Goal: Task Accomplishment & Management: Use online tool/utility

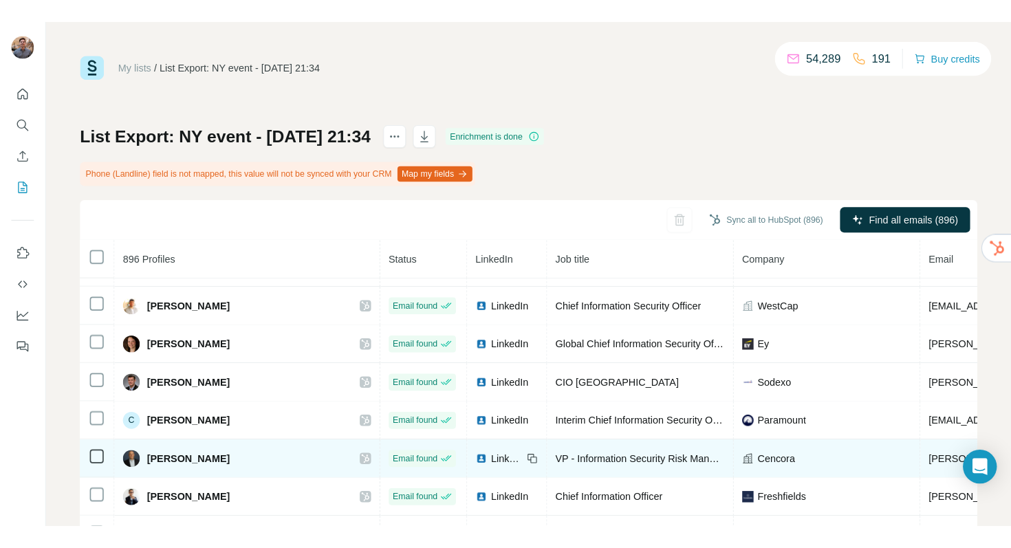
scroll to position [45, 0]
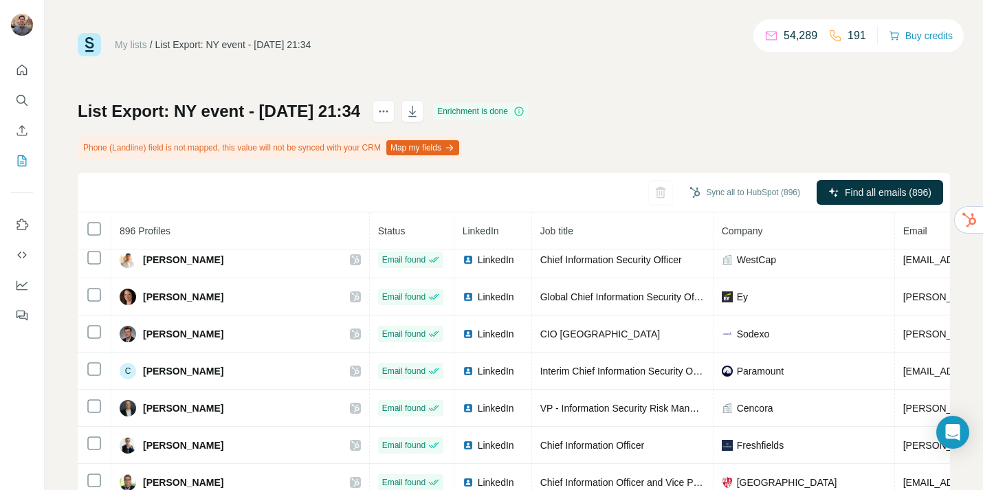
click at [838, 38] on icon at bounding box center [836, 36] width 14 height 14
click at [848, 36] on p "191" at bounding box center [857, 36] width 19 height 17
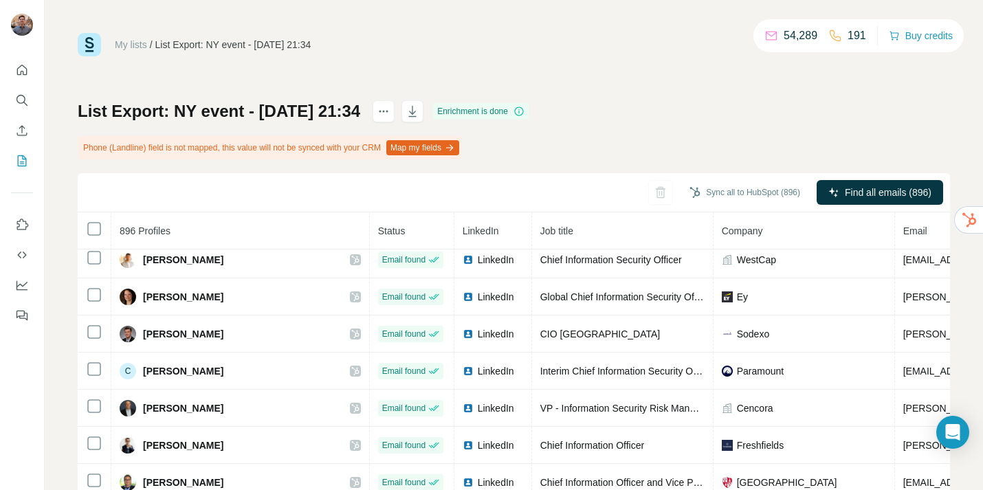
click at [770, 103] on div "List Export: NY event - [DATE] 21:34 Enrichment is done Phone (Landline) field …" at bounding box center [514, 337] width 873 height 475
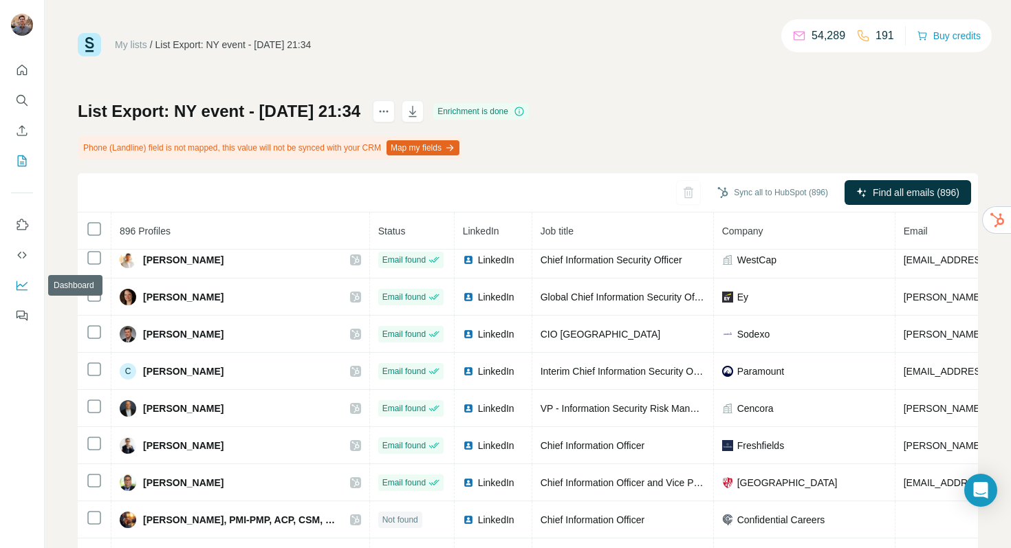
click at [19, 284] on icon "Dashboard" at bounding box center [22, 285] width 11 height 6
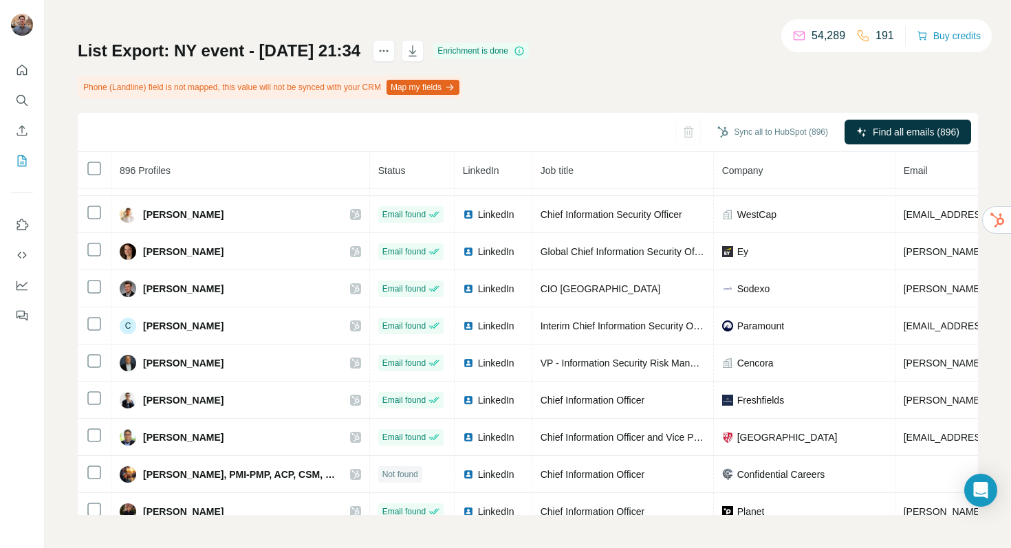
scroll to position [0, 0]
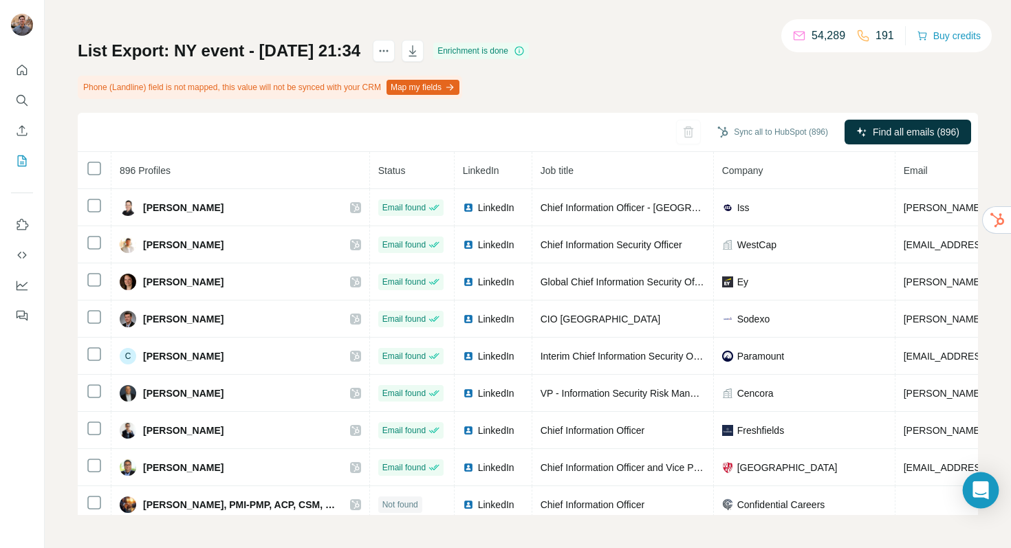
click at [983, 490] on icon "Open Intercom Messenger" at bounding box center [980, 490] width 16 height 18
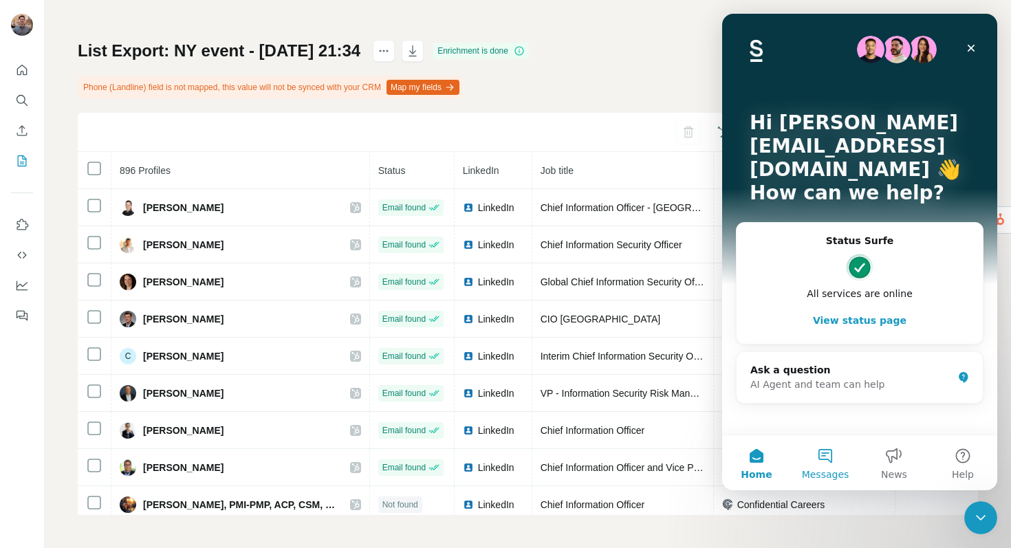
click at [824, 459] on button "Messages" at bounding box center [825, 462] width 69 height 55
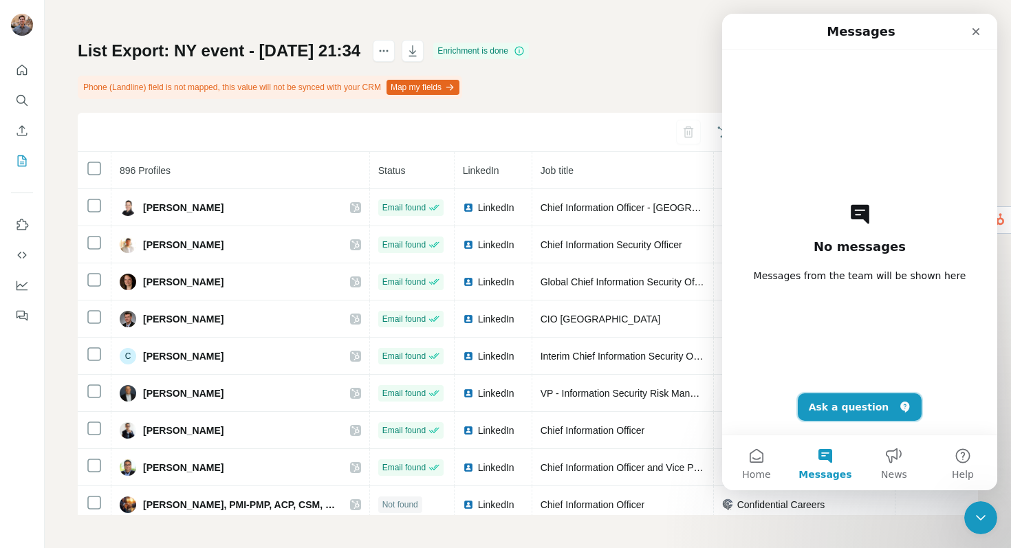
click at [860, 405] on button "Ask a question" at bounding box center [860, 407] width 124 height 28
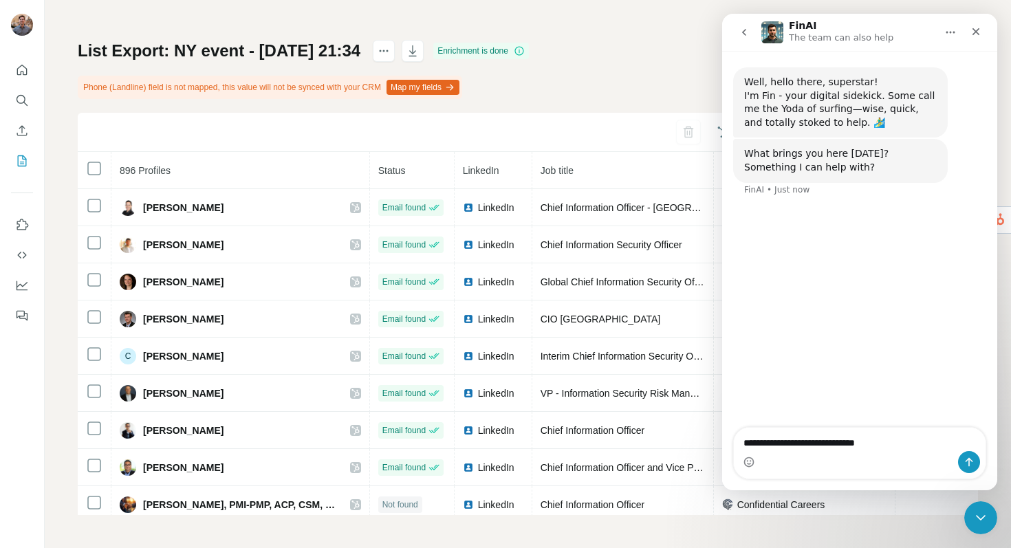
type textarea "**********"
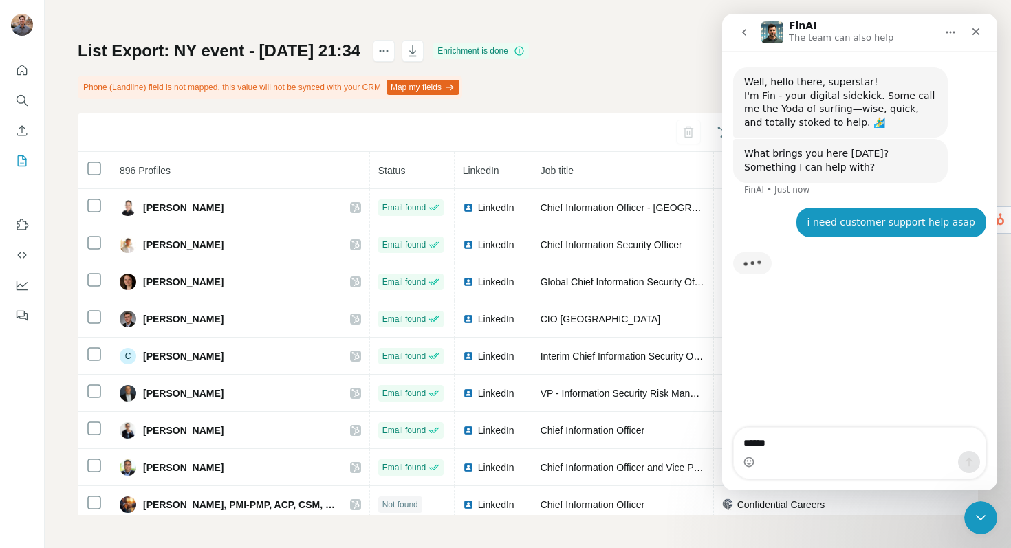
type textarea "******"
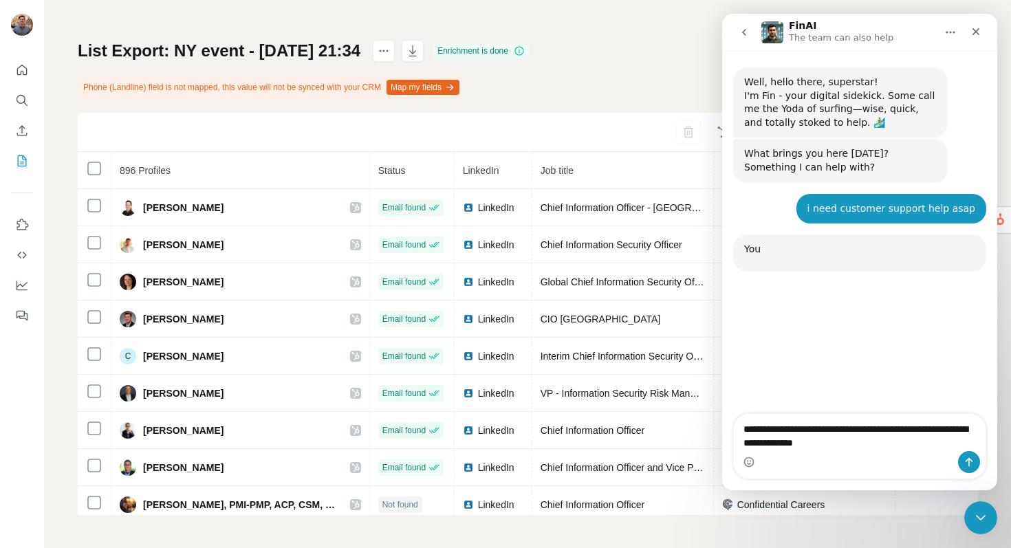
scroll to position [2, 0]
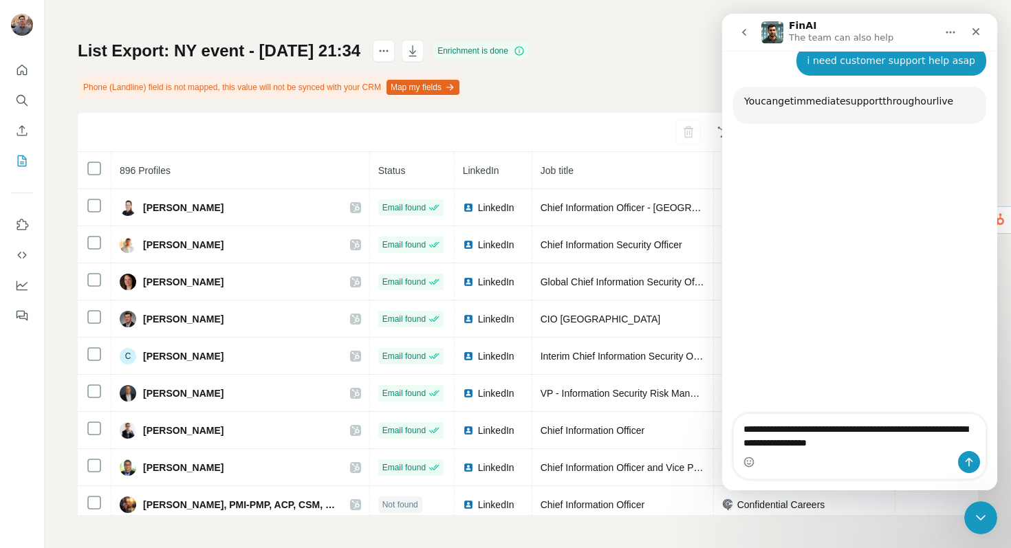
type textarea "**********"
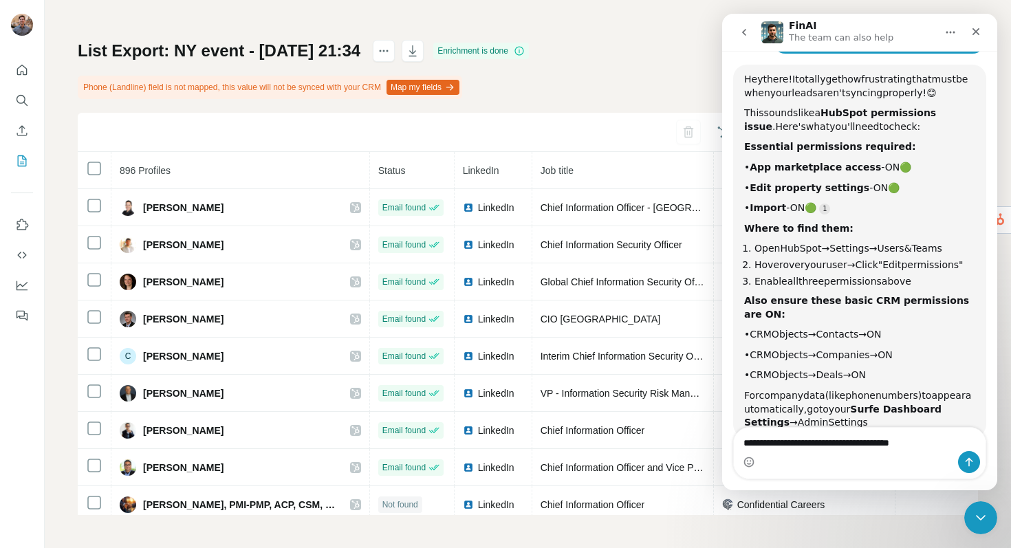
scroll to position [233, 0]
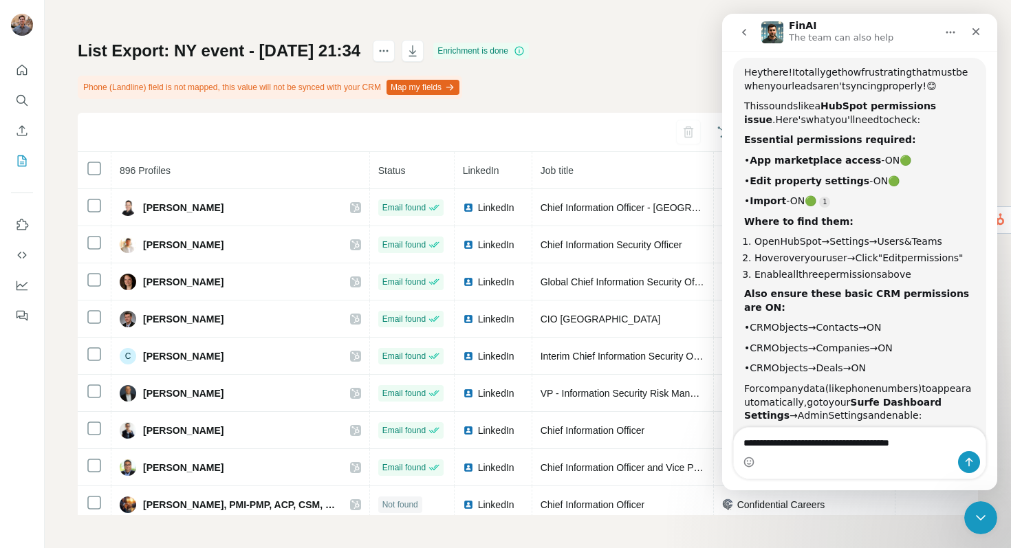
type textarea "**********"
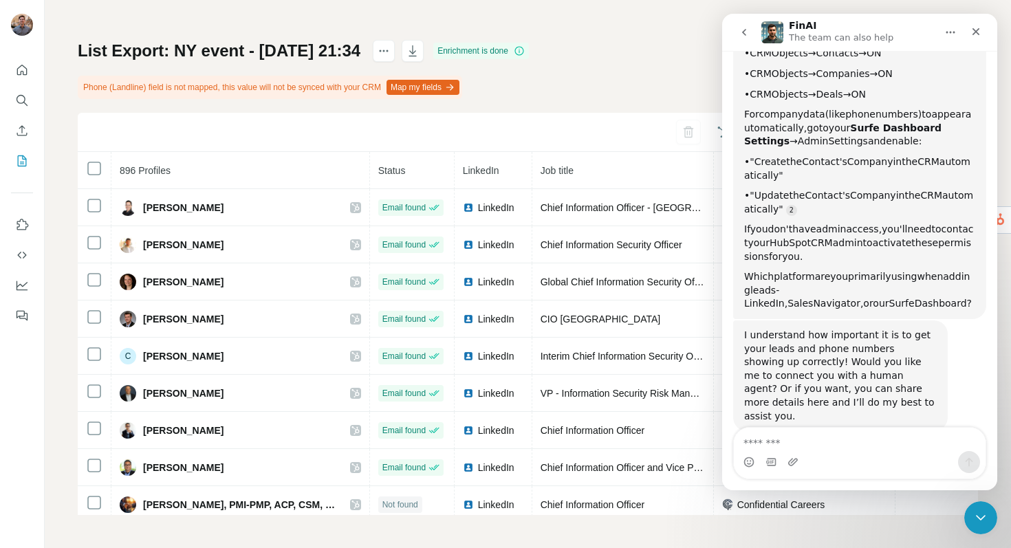
scroll to position [560, 0]
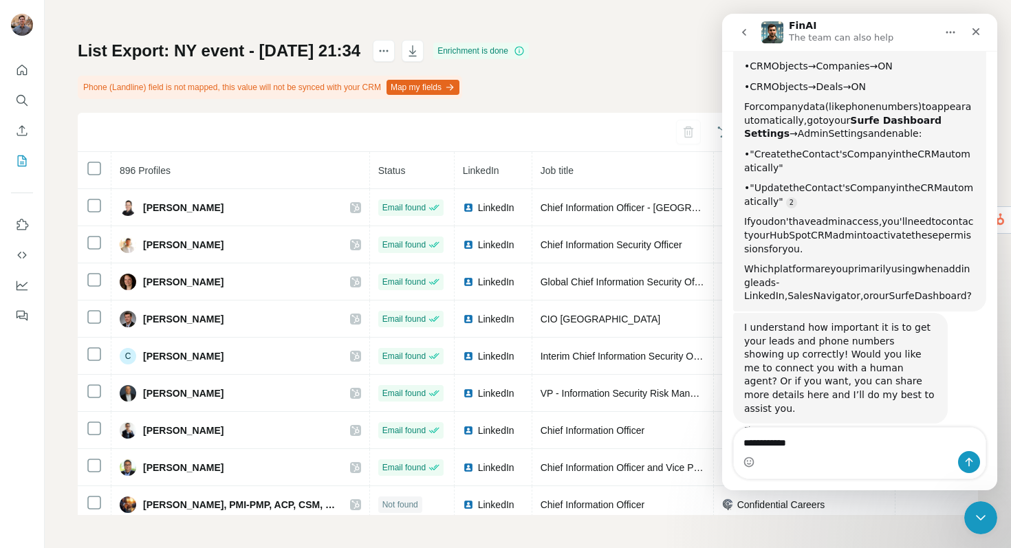
type textarea "**********"
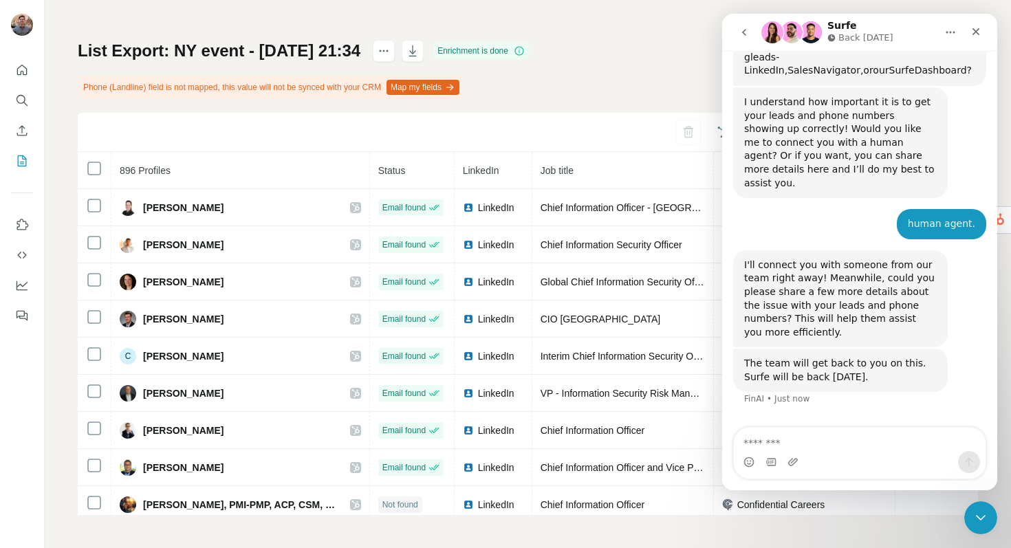
scroll to position [792, 0]
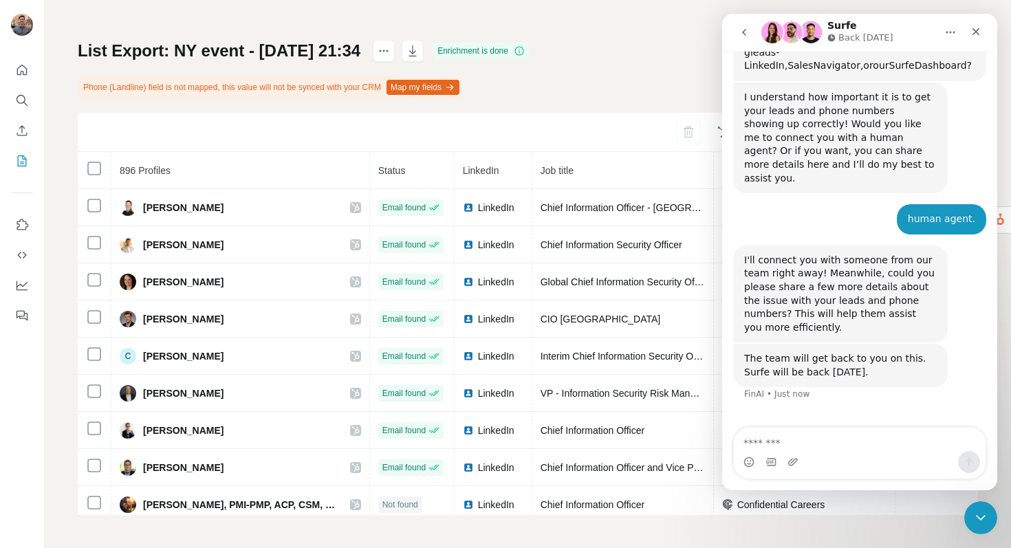
click at [107, 168] on th at bounding box center [95, 170] width 34 height 37
click at [740, 30] on icon "go back" at bounding box center [744, 32] width 11 height 11
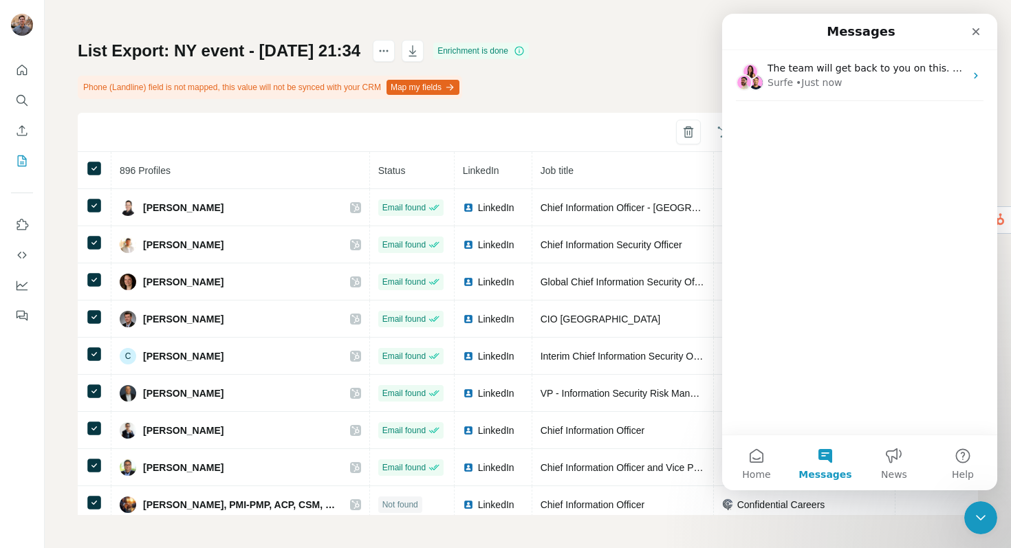
scroll to position [219, 0]
click at [740, 30] on div "Messages" at bounding box center [859, 31] width 257 height 25
click at [827, 457] on button "Messages" at bounding box center [825, 462] width 69 height 55
click at [974, 490] on icon "Close Intercom Messenger" at bounding box center [978, 516] width 17 height 17
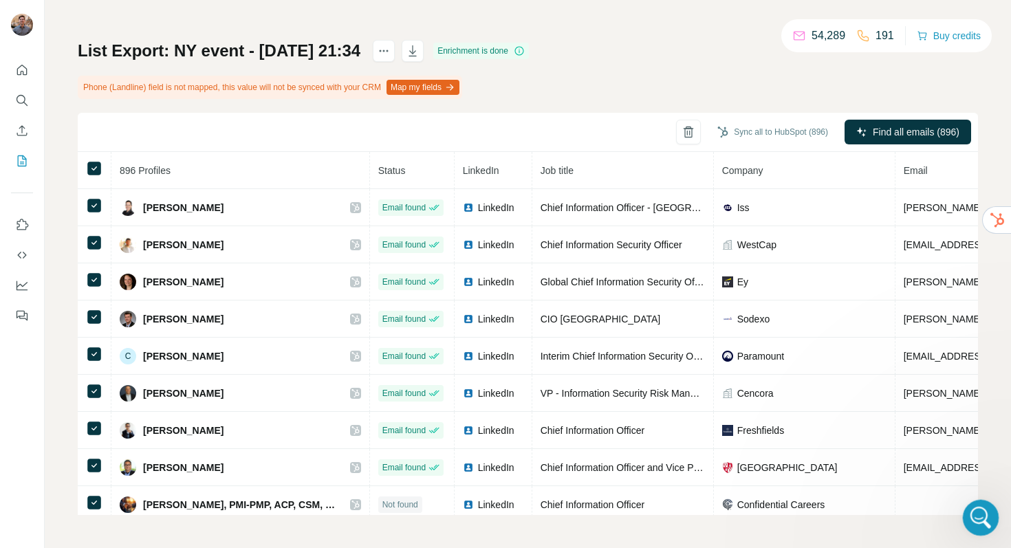
scroll to position [0, 0]
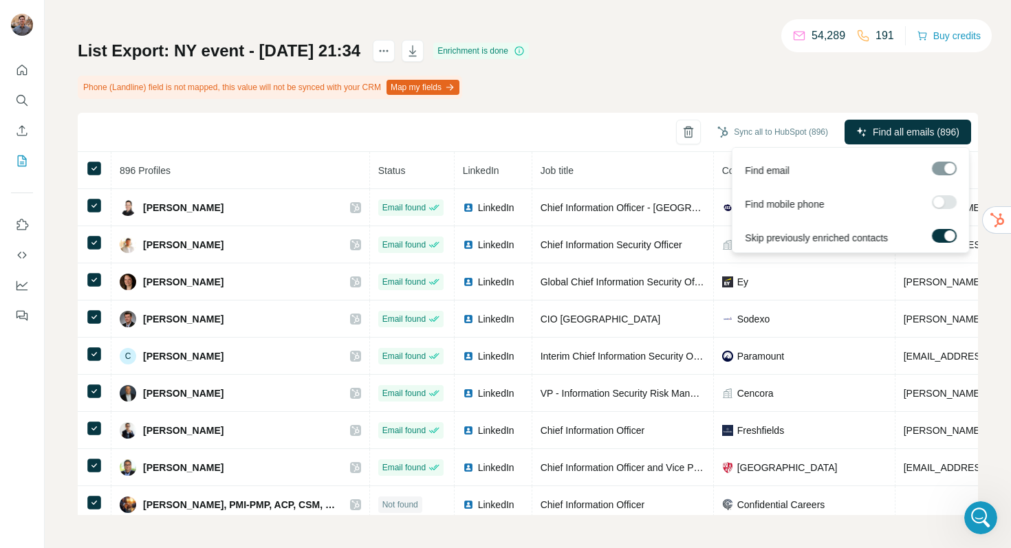
click at [945, 194] on div "Find mobile phone" at bounding box center [850, 201] width 231 height 34
click at [943, 203] on div at bounding box center [938, 202] width 11 height 11
click at [908, 127] on span "Find all emails & mobiles (896)" at bounding box center [892, 132] width 131 height 14
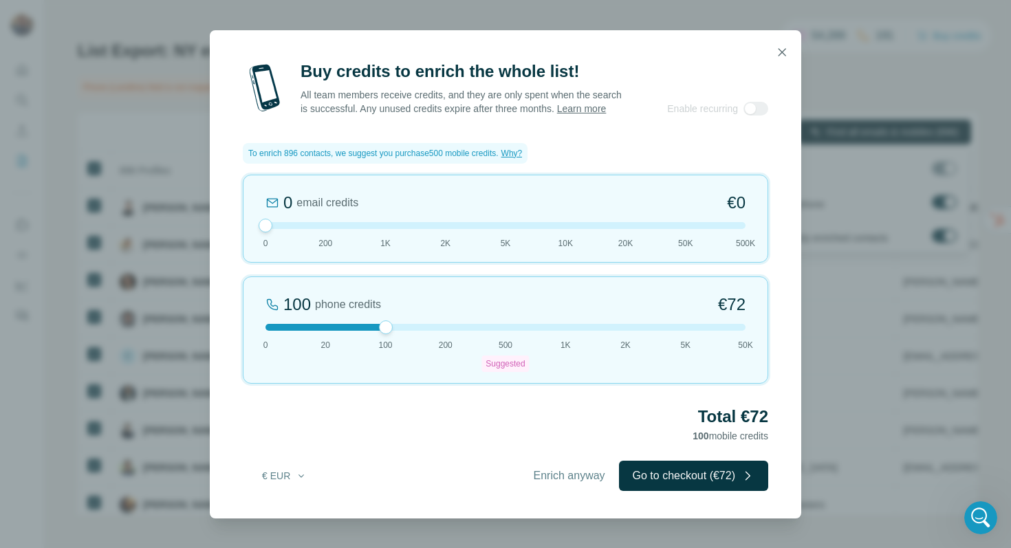
drag, startPoint x: 505, startPoint y: 334, endPoint x: 399, endPoint y: 332, distance: 106.6
click at [399, 331] on div at bounding box center [505, 327] width 480 height 7
drag, startPoint x: 386, startPoint y: 334, endPoint x: 342, endPoint y: 336, distance: 44.0
click at [342, 331] on div at bounding box center [505, 327] width 480 height 7
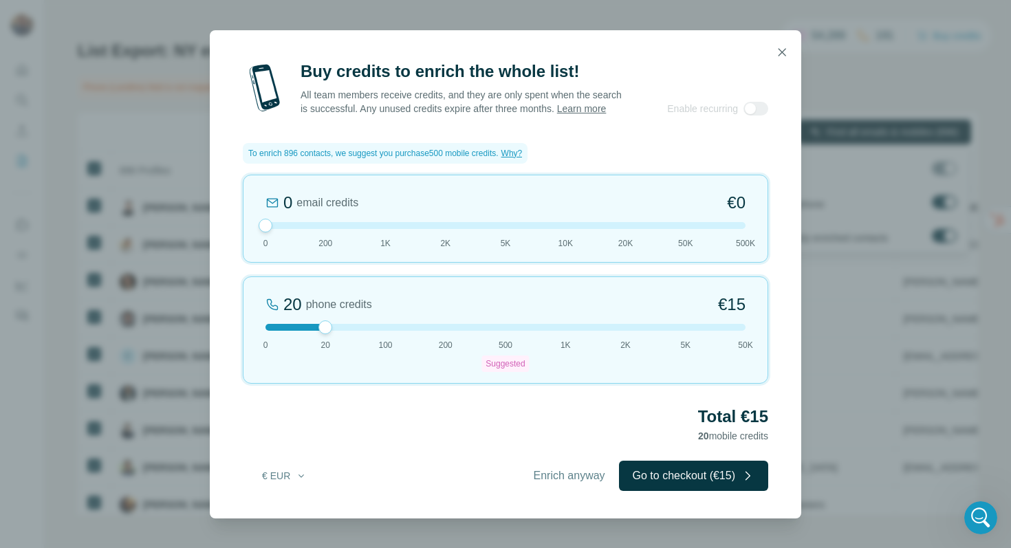
drag, startPoint x: 327, startPoint y: 331, endPoint x: 357, endPoint y: 335, distance: 29.9
click at [357, 331] on div at bounding box center [505, 327] width 480 height 7
click at [783, 45] on icon "button" at bounding box center [782, 52] width 14 height 14
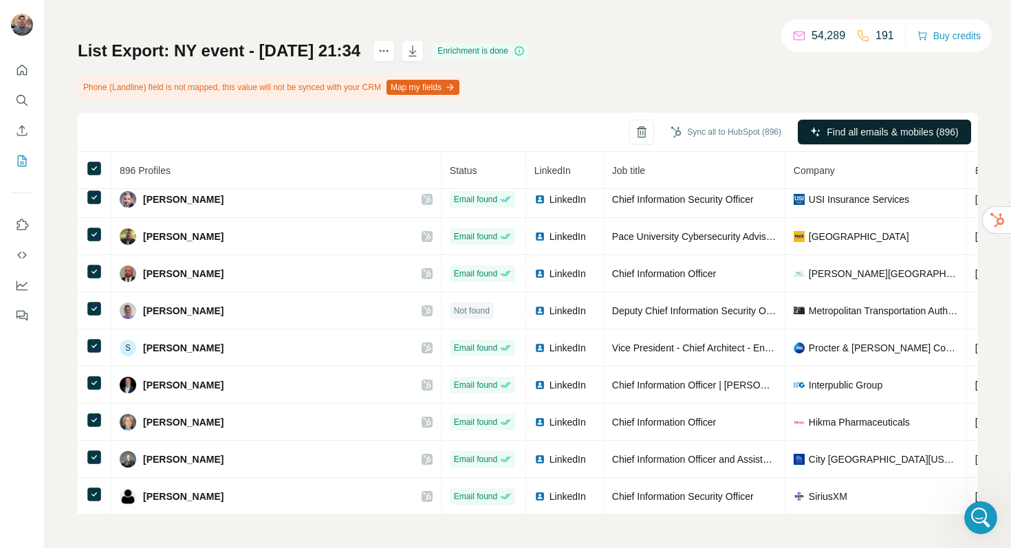
scroll to position [2645, 0]
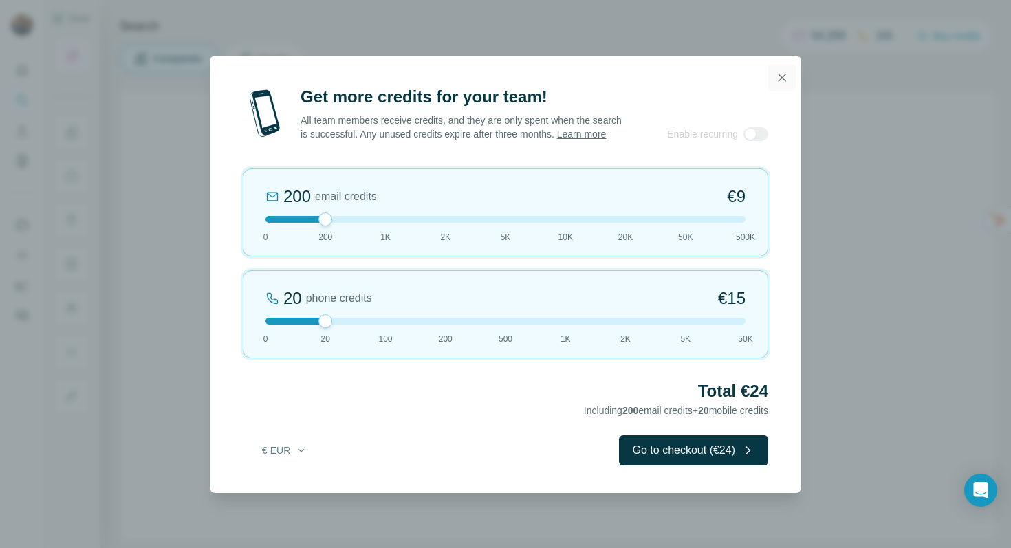
click at [782, 73] on icon "button" at bounding box center [782, 78] width 14 height 14
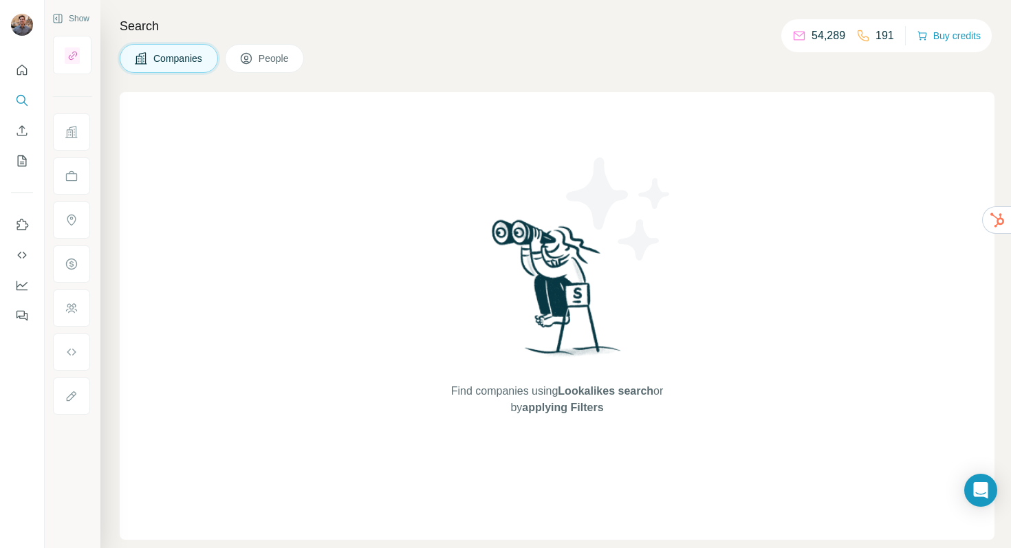
click at [866, 34] on div "191" at bounding box center [875, 36] width 38 height 17
click at [19, 160] on icon "My lists" at bounding box center [22, 161] width 14 height 14
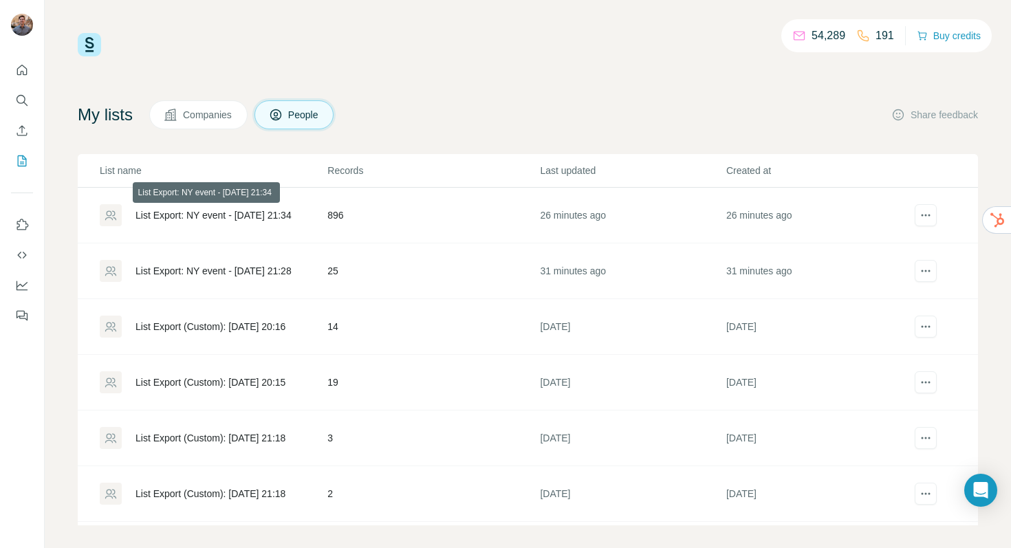
click at [200, 217] on div "List Export: NY event - [DATE] 21:34" at bounding box center [213, 215] width 156 height 14
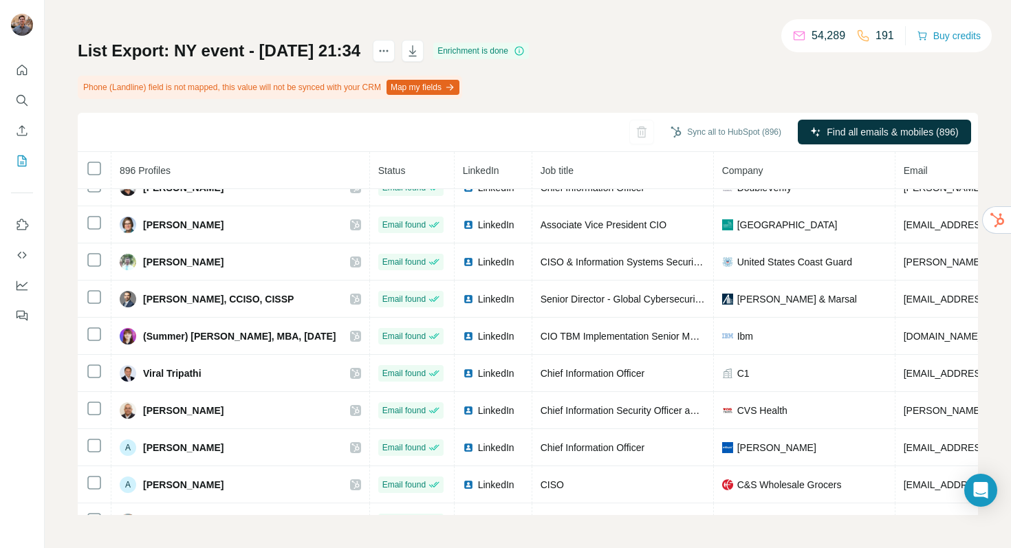
scroll to position [583, 0]
